Goal: Task Accomplishment & Management: Use online tool/utility

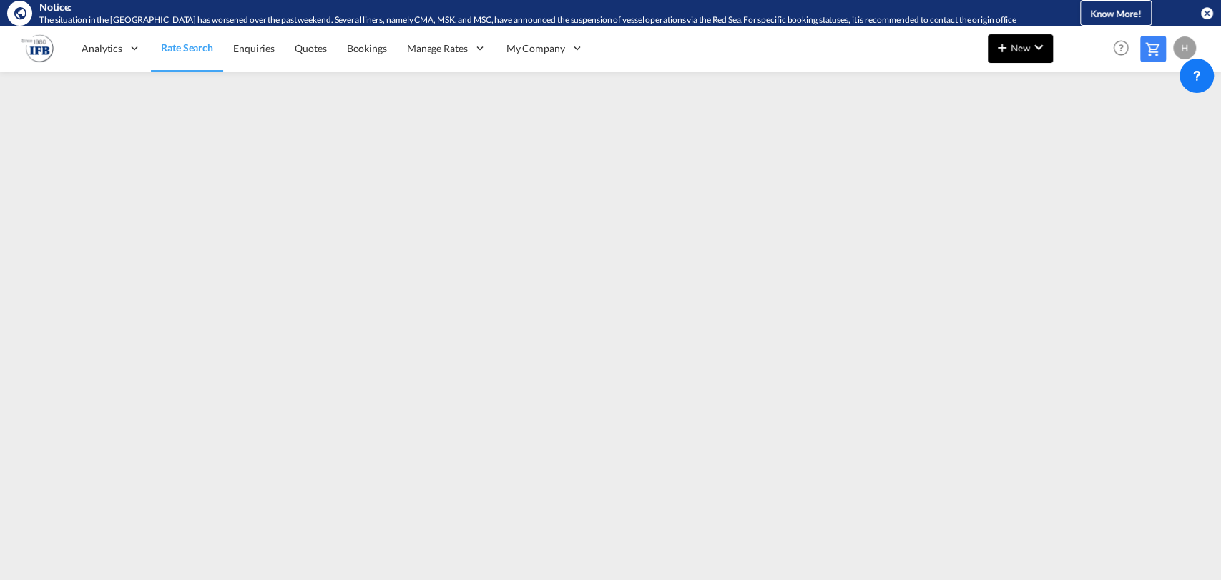
click at [1008, 48] on md-icon "icon-plus 400-fg" at bounding box center [1001, 47] width 17 height 17
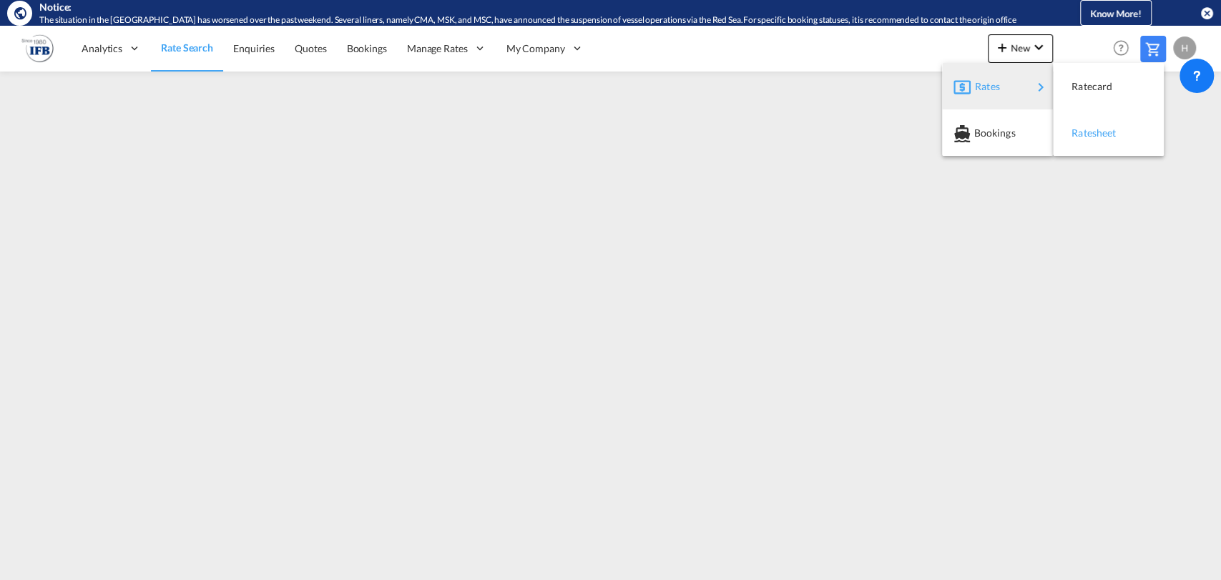
click at [1086, 129] on span "Ratesheet" at bounding box center [1079, 133] width 16 height 29
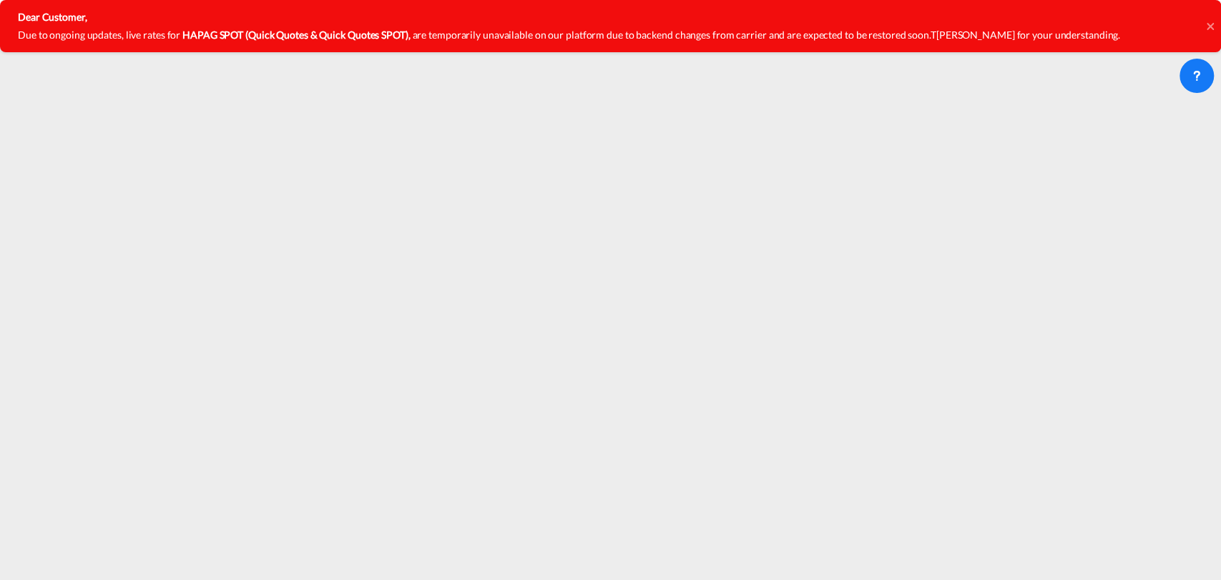
click at [433, 24] on p "Dear Customer," at bounding box center [569, 18] width 1102 height 18
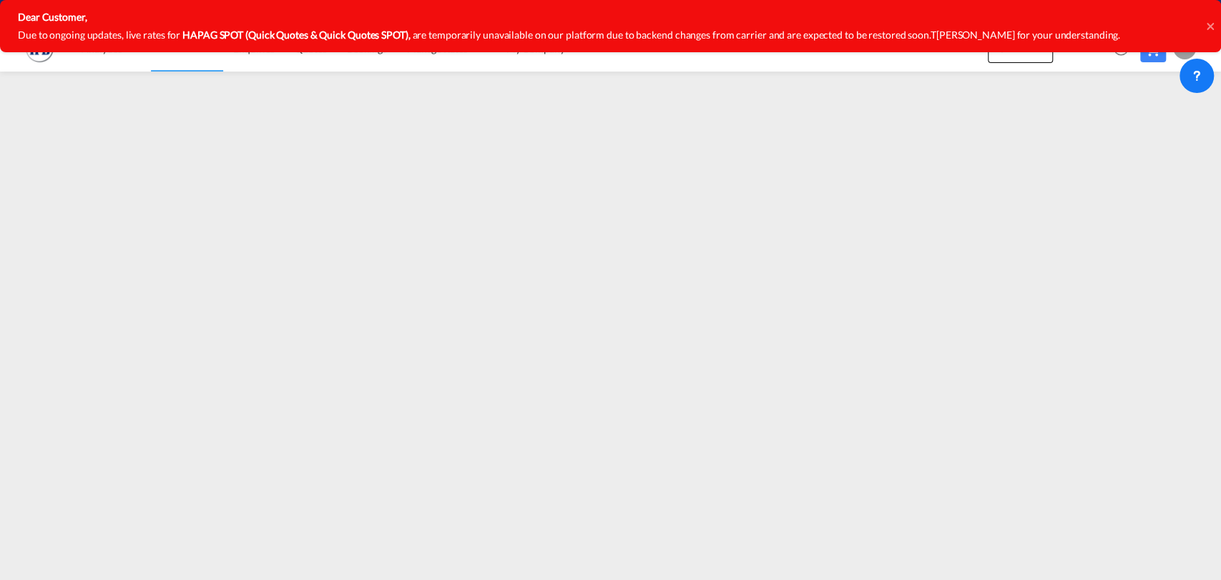
click at [1208, 26] on icon at bounding box center [1209, 25] width 7 height 7
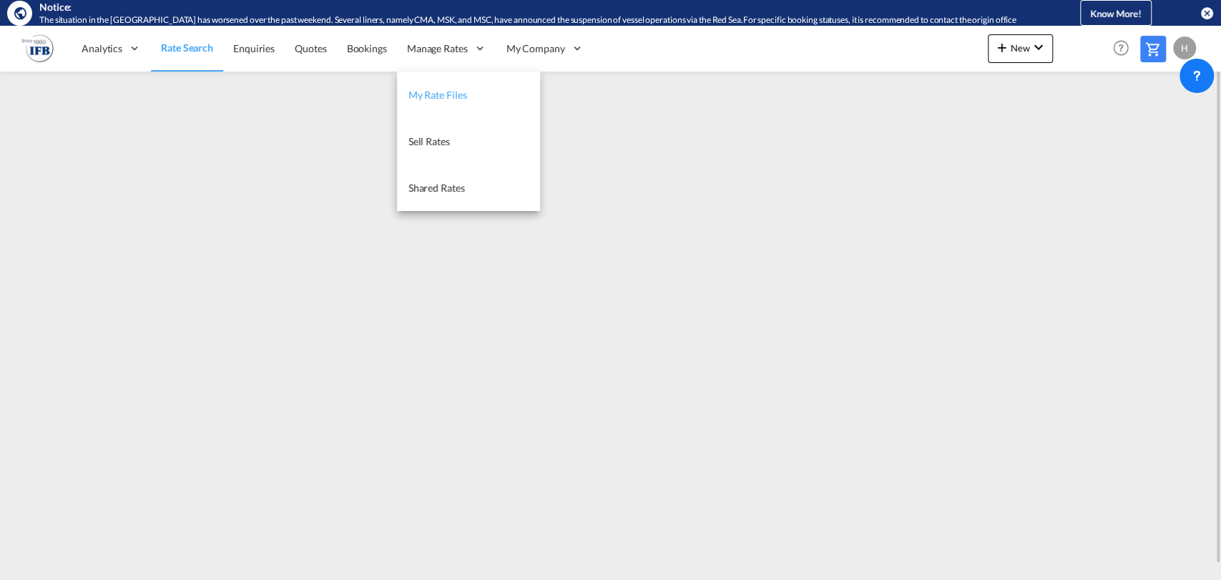
click at [437, 97] on span "My Rate Files" at bounding box center [437, 95] width 59 height 12
